Goal: Task Accomplishment & Management: Manage account settings

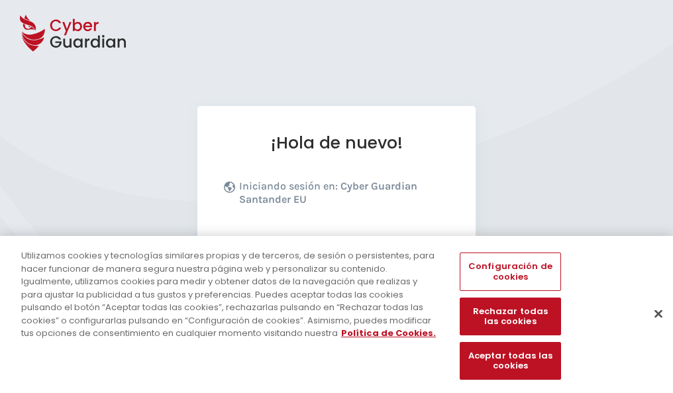
scroll to position [162, 0]
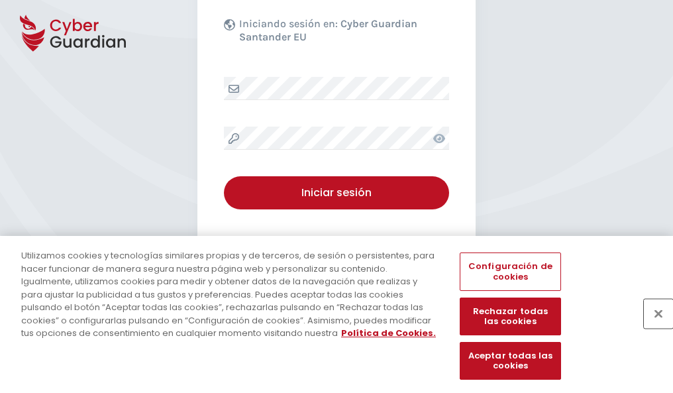
click at [652, 327] on button "Cerrar" at bounding box center [658, 313] width 29 height 29
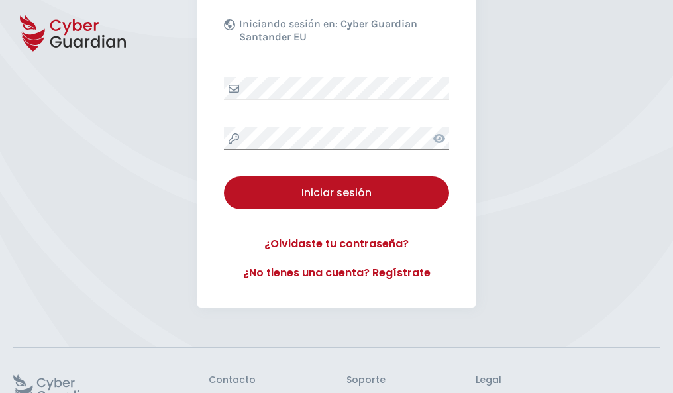
scroll to position [258, 0]
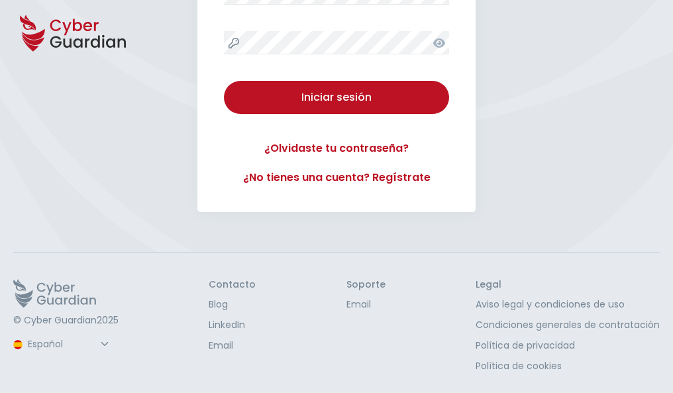
click at [224, 81] on button "Iniciar sesión" at bounding box center [336, 97] width 225 height 33
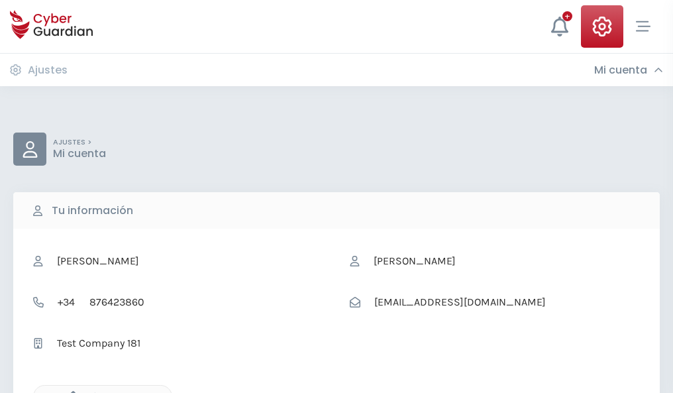
click at [70, 391] on icon "button" at bounding box center [69, 396] width 11 height 11
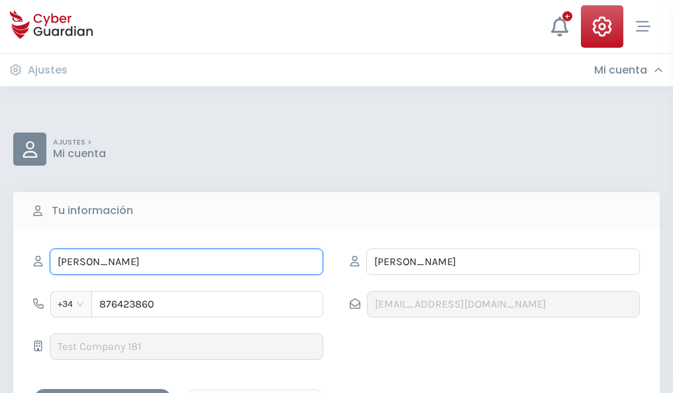
click at [186, 262] on input "FERNANDA" at bounding box center [187, 261] width 274 height 26
type input "F"
type input "Fabricio"
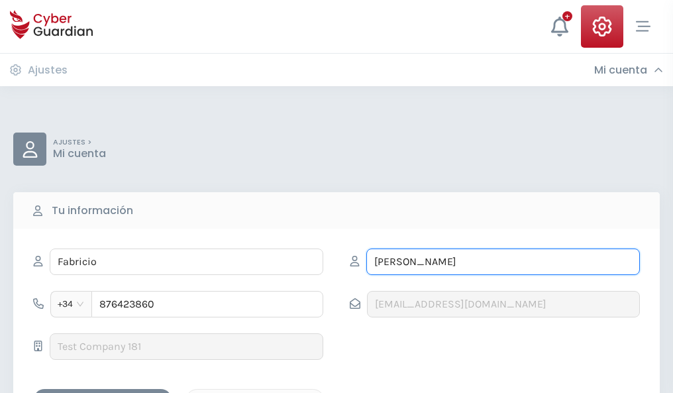
click at [503, 262] on input "MELÉNDEZ" at bounding box center [503, 261] width 274 height 26
type input "M"
type input "Aparicio"
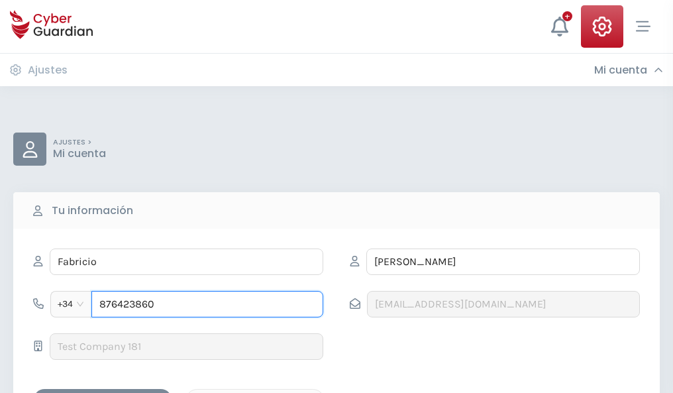
click at [207, 304] on input "876423860" at bounding box center [207, 304] width 232 height 26
type input "8"
type input "803509967"
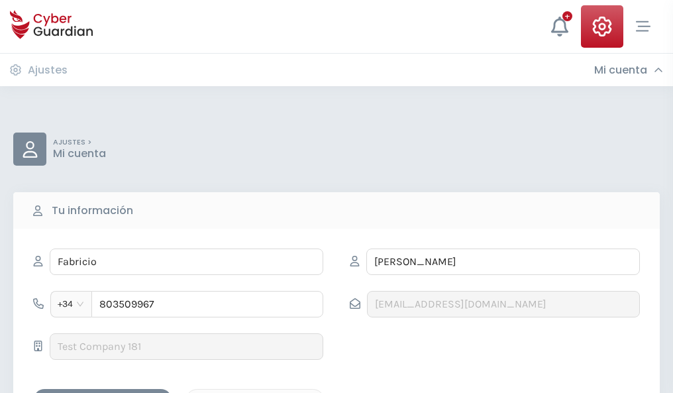
click at [103, 392] on div "Guardar cambios" at bounding box center [102, 400] width 119 height 17
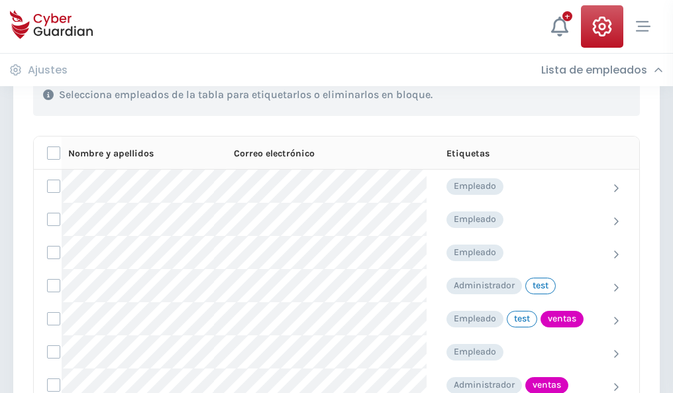
scroll to position [600, 0]
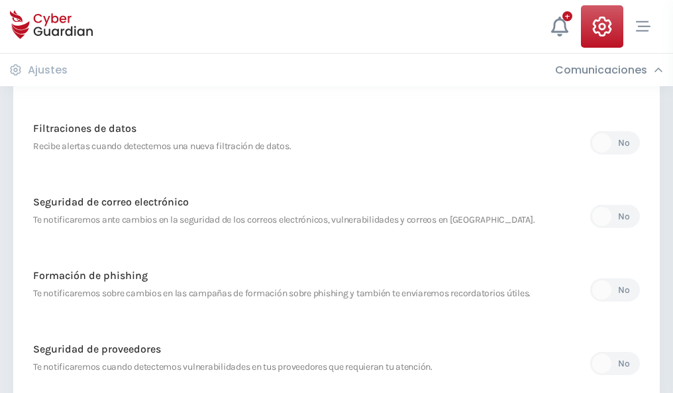
scroll to position [697, 0]
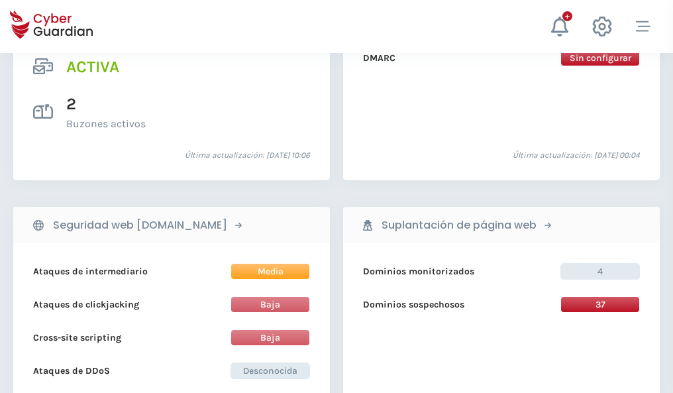
scroll to position [1346, 0]
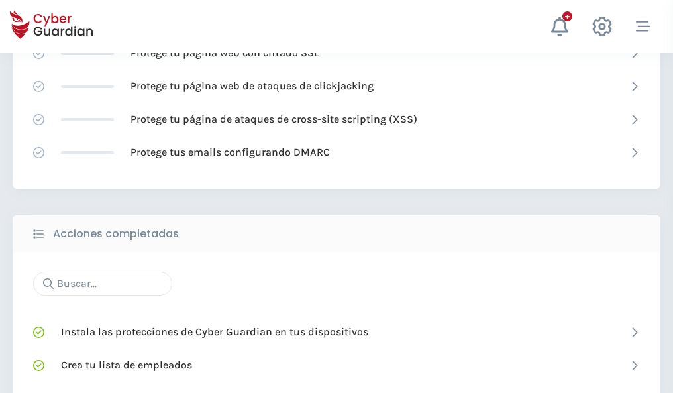
scroll to position [882, 0]
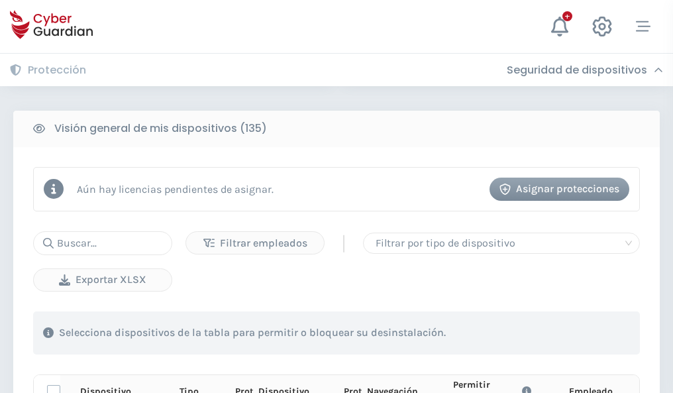
scroll to position [1170, 0]
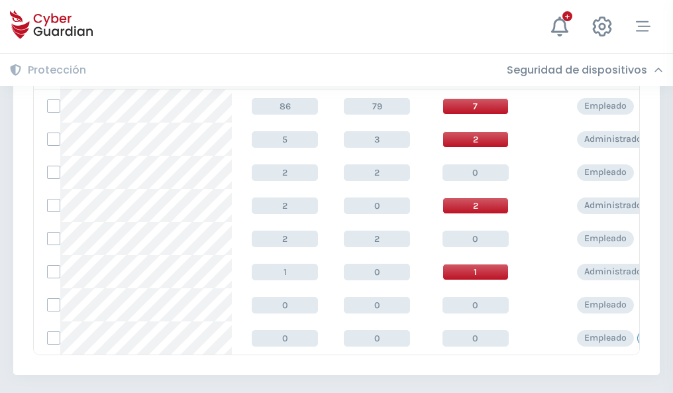
scroll to position [615, 0]
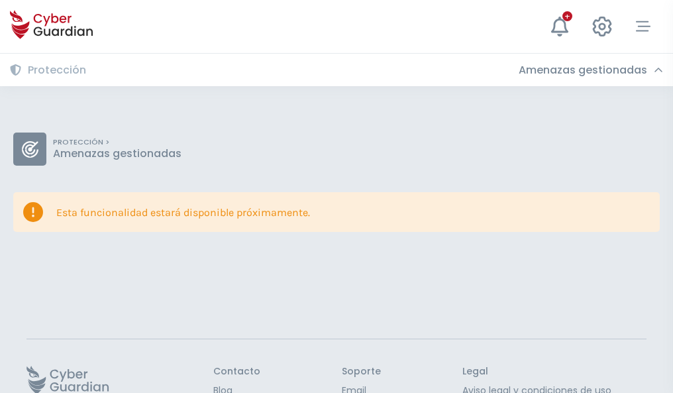
scroll to position [86, 0]
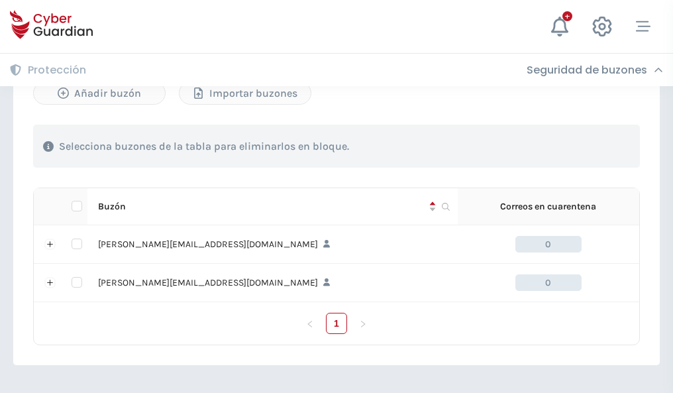
scroll to position [575, 0]
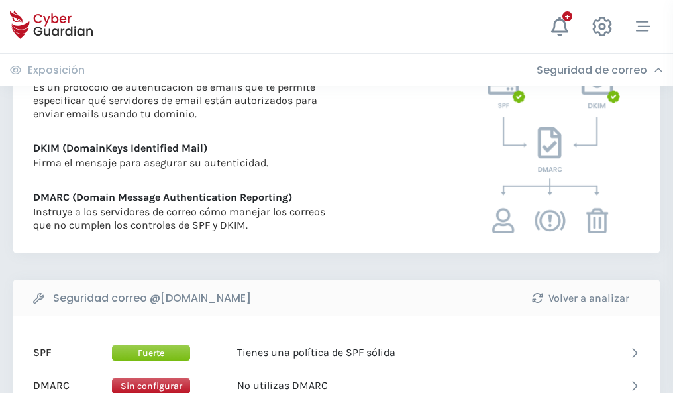
scroll to position [715, 0]
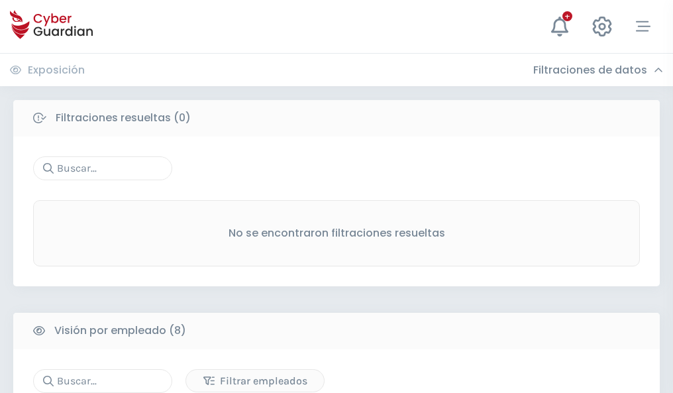
scroll to position [1128, 0]
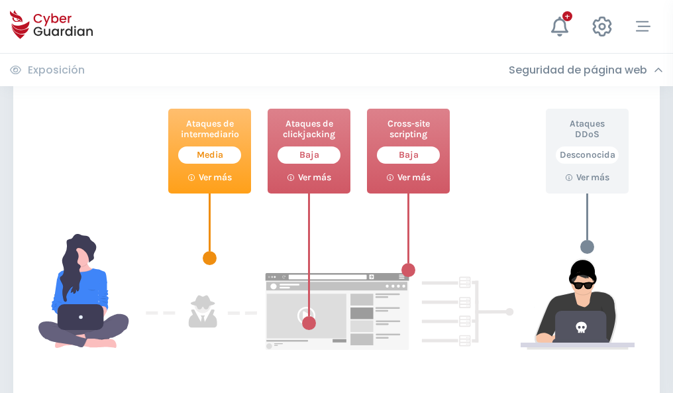
scroll to position [721, 0]
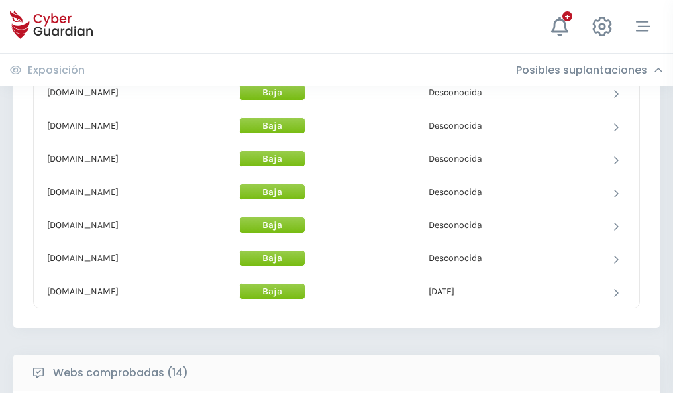
scroll to position [1291, 0]
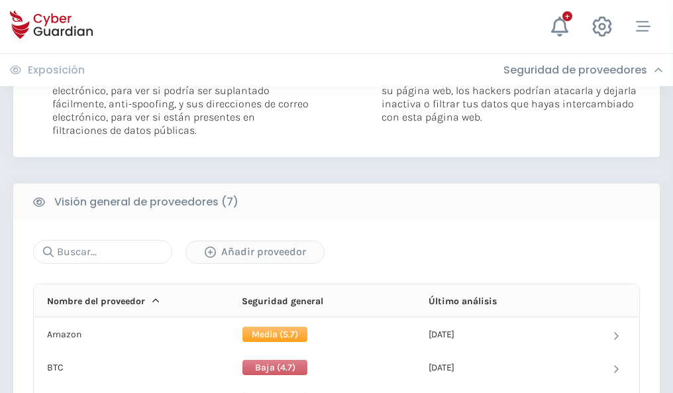
scroll to position [887, 0]
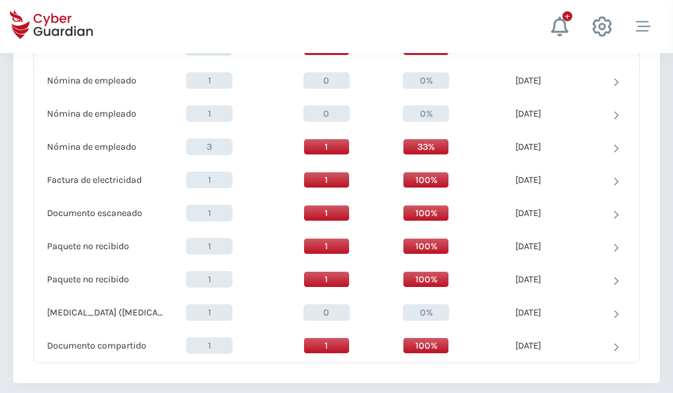
scroll to position [1373, 0]
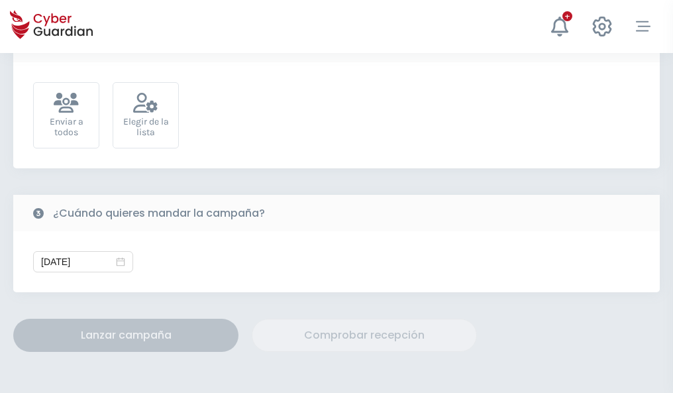
scroll to position [485, 0]
